Goal: Information Seeking & Learning: Learn about a topic

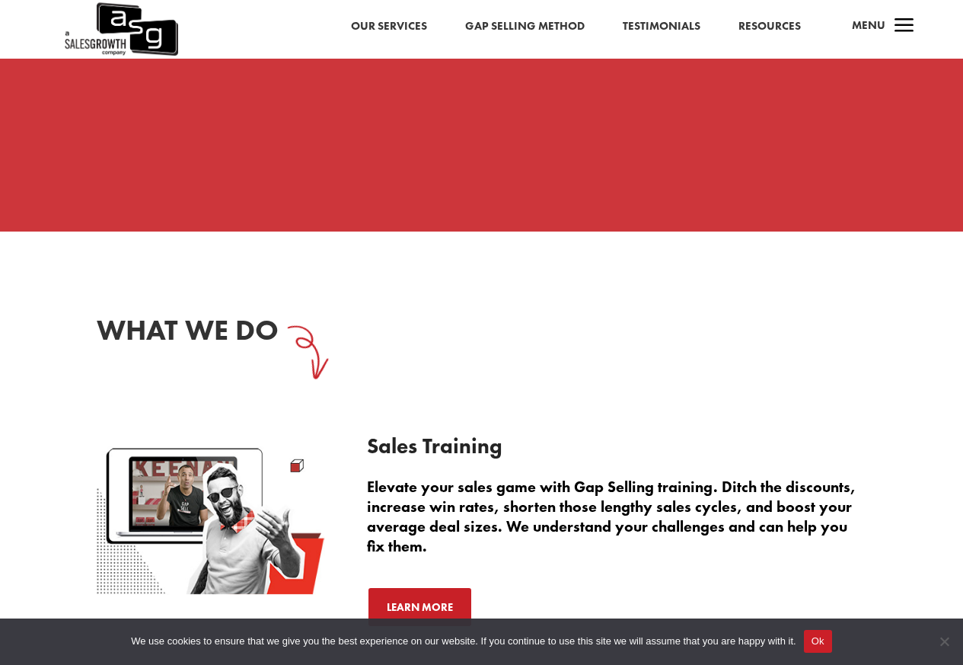
scroll to position [1631, 0]
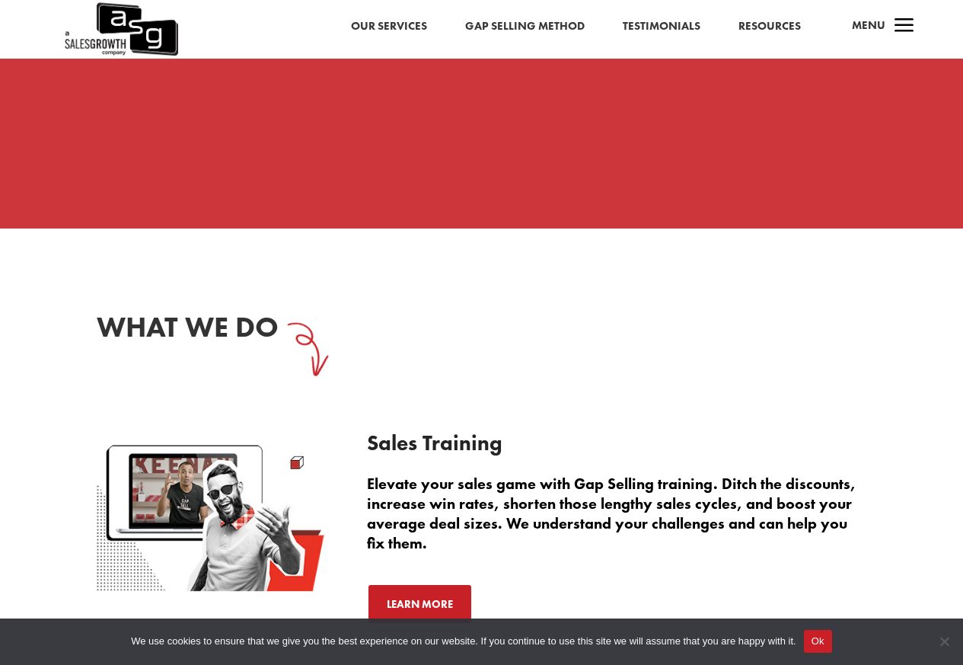
click at [821, 642] on button "Ok" at bounding box center [818, 641] width 28 height 23
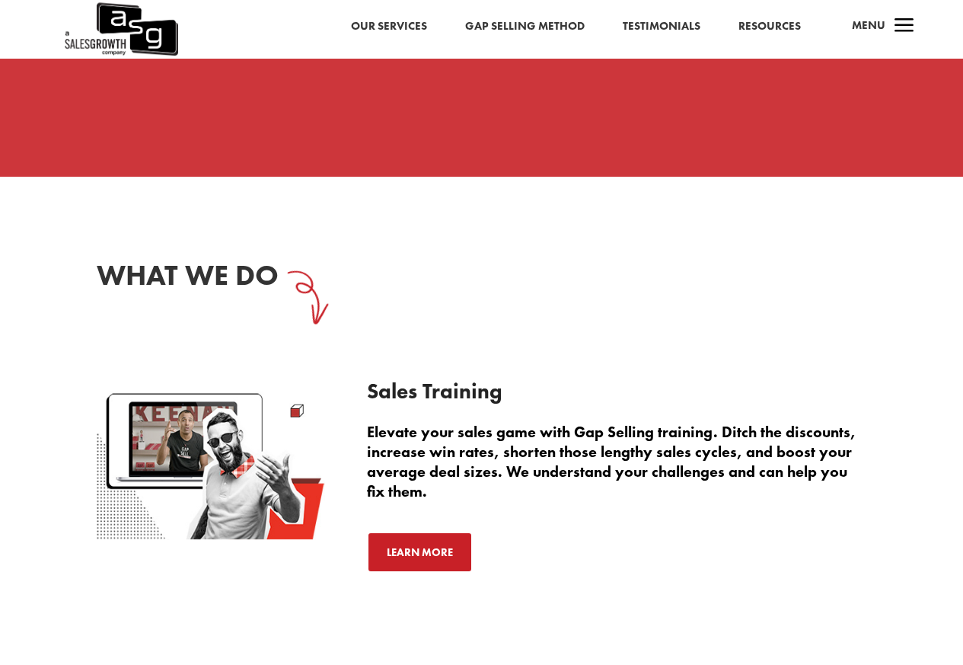
scroll to position [1356, 0]
